Goal: Information Seeking & Learning: Learn about a topic

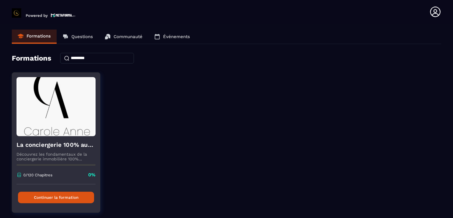
click at [65, 197] on button "Continuer la formation" at bounding box center [56, 196] width 76 height 11
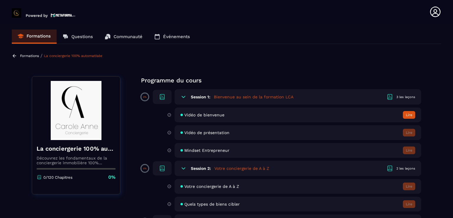
click at [409, 118] on button "Lire" at bounding box center [409, 115] width 12 height 8
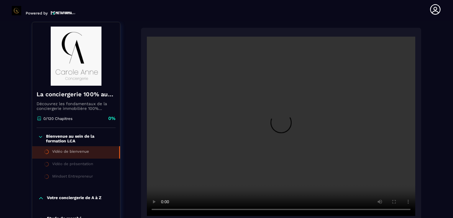
scroll to position [61, 0]
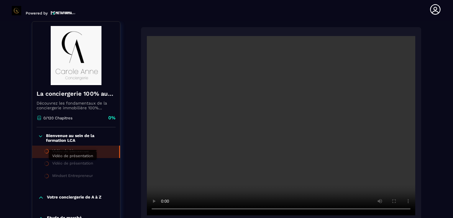
click at [67, 165] on div "Vidéo de présentation" at bounding box center [72, 164] width 41 height 6
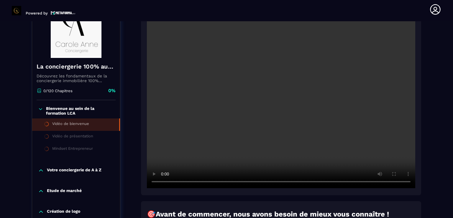
scroll to position [89, 0]
click at [71, 138] on div "Vidéo de présentation" at bounding box center [72, 136] width 41 height 6
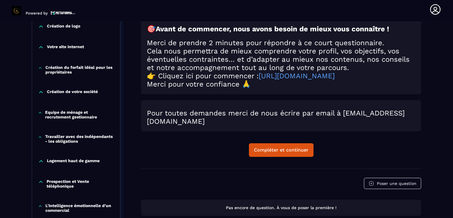
scroll to position [273, 0]
click at [286, 153] on div "Compléter et continuer" at bounding box center [281, 150] width 55 height 6
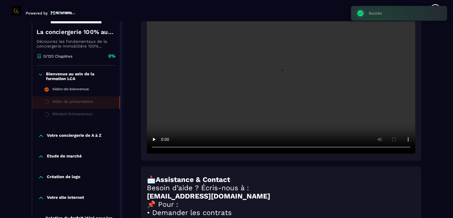
scroll to position [123, 0]
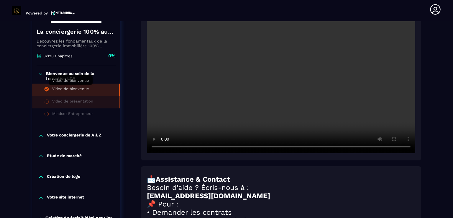
click at [74, 88] on div "Vidéo de bienvenue" at bounding box center [70, 89] width 37 height 6
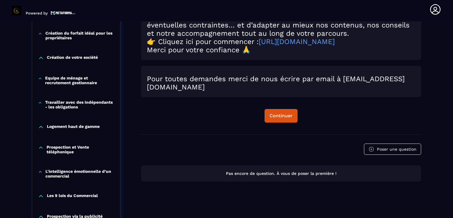
scroll to position [282, 0]
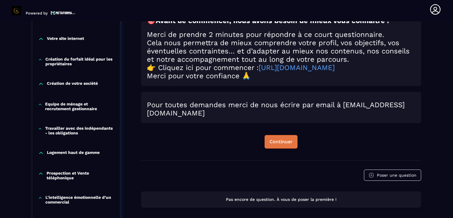
click at [271, 140] on button "Continuer" at bounding box center [280, 142] width 33 height 14
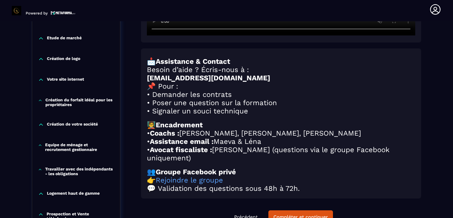
scroll to position [264, 0]
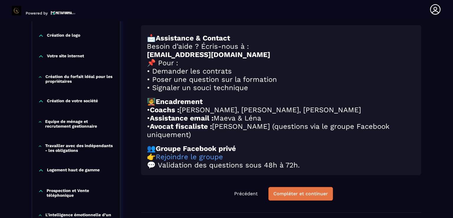
click at [272, 196] on button "Compléter et continuer" at bounding box center [300, 194] width 65 height 14
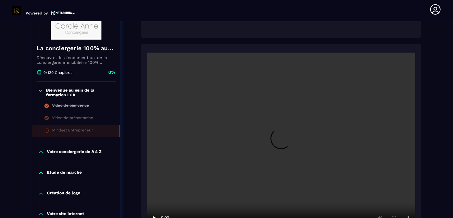
scroll to position [116, 0]
click at [68, 149] on p "Votre conciergerie de A à Z" at bounding box center [74, 152] width 55 height 6
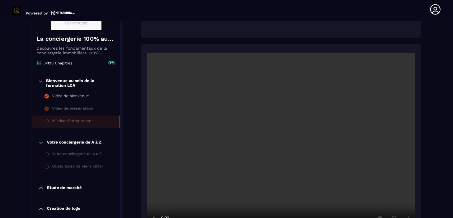
click at [71, 143] on p "Votre conciergerie de A à Z" at bounding box center [74, 142] width 55 height 6
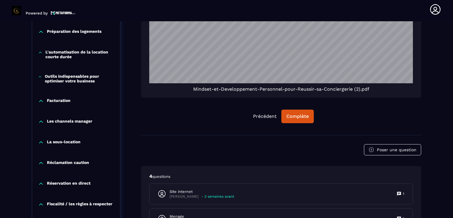
scroll to position [535, 0]
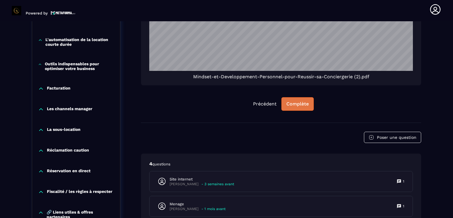
click at [305, 108] on button "Complète" at bounding box center [297, 104] width 32 height 14
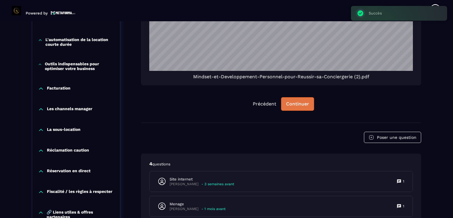
click at [305, 108] on button "Continuer" at bounding box center [297, 104] width 33 height 14
click at [292, 103] on div "Continuer" at bounding box center [297, 104] width 23 height 6
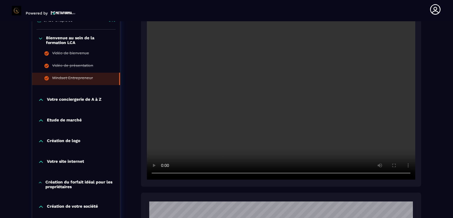
scroll to position [173, 0]
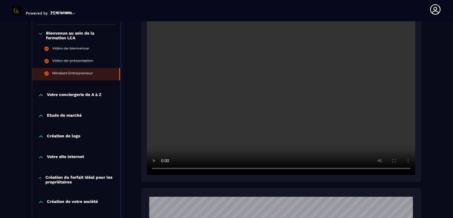
click at [103, 94] on div "Votre conciergerie de A à Z" at bounding box center [76, 95] width 88 height 6
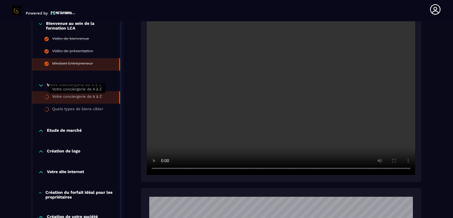
click at [97, 96] on div "Votre conciergerie de A à Z" at bounding box center [77, 97] width 50 height 6
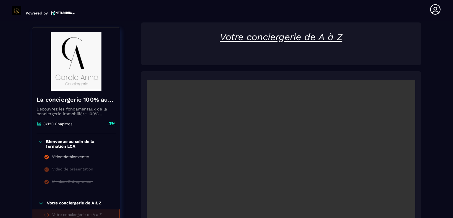
scroll to position [61, 0]
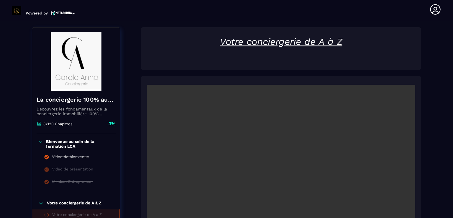
click at [153, 139] on video at bounding box center [281, 174] width 268 height 179
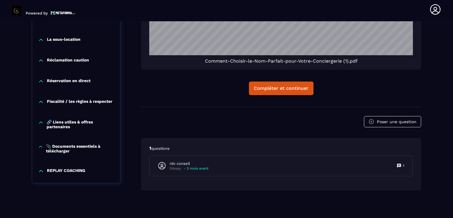
scroll to position [907, 0]
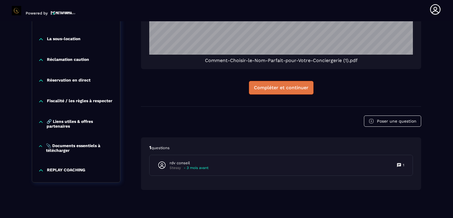
click at [267, 89] on div "Compléter et continuer" at bounding box center [281, 88] width 55 height 6
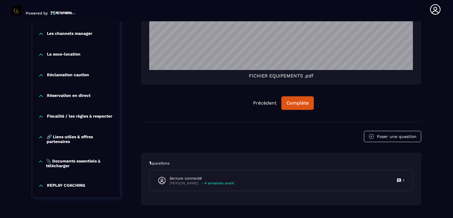
scroll to position [802, 0]
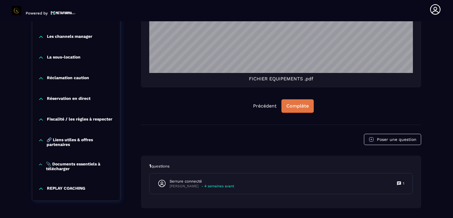
click at [285, 109] on button "Complète" at bounding box center [297, 106] width 32 height 14
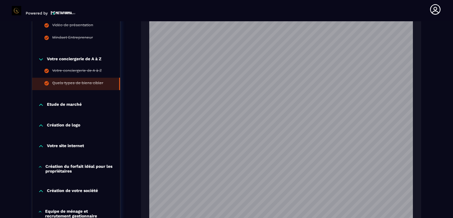
scroll to position [390, 0]
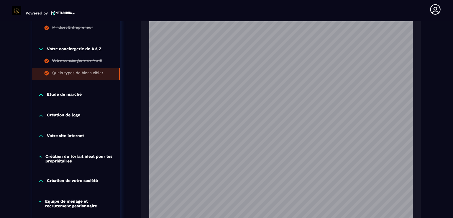
click at [79, 93] on p "Etude de marché" at bounding box center [64, 95] width 35 height 6
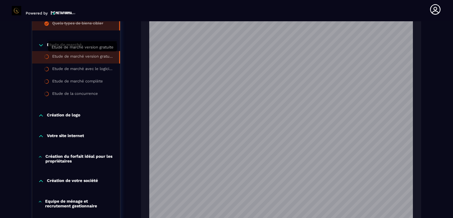
click at [83, 54] on div "Etude de marché version gratuite" at bounding box center [82, 57] width 61 height 6
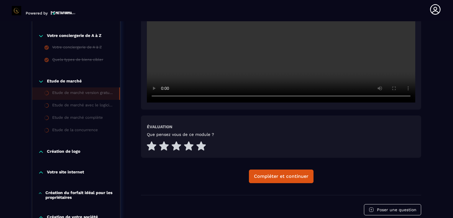
scroll to position [237, 0]
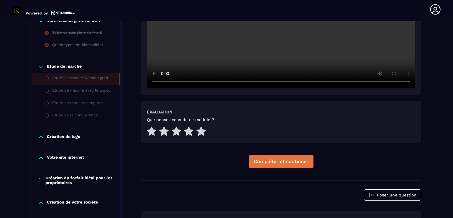
click at [259, 158] on div "Compléter et continuer" at bounding box center [281, 161] width 55 height 6
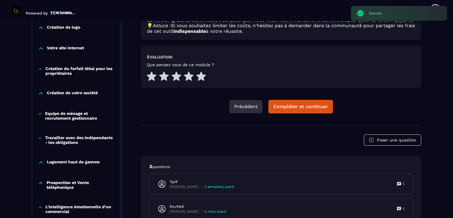
scroll to position [347, 0]
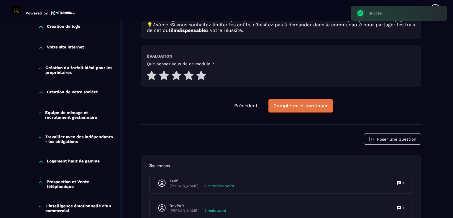
click at [287, 108] on div "Compléter et continuer" at bounding box center [300, 106] width 55 height 6
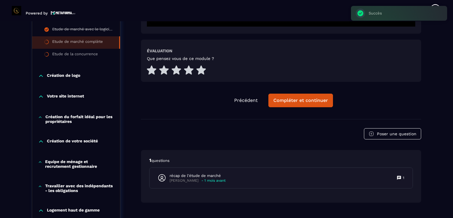
scroll to position [299, 0]
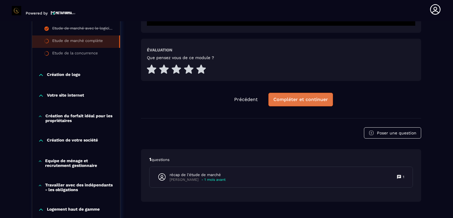
click at [307, 98] on div "Compléter et continuer" at bounding box center [300, 99] width 55 height 6
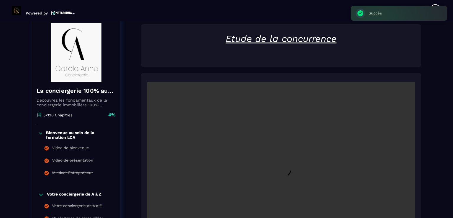
scroll to position [61, 0]
